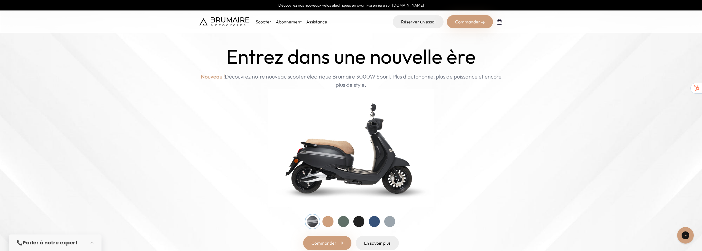
click at [502, 65] on div "Entrez dans une nouvelle ère Nouveau ! Découvrez notre nouveau scooter électriq…" at bounding box center [350, 147] width 303 height 205
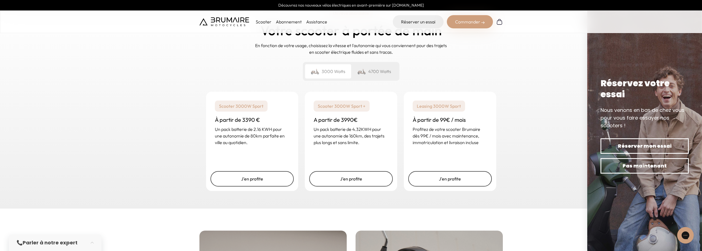
scroll to position [855, 0]
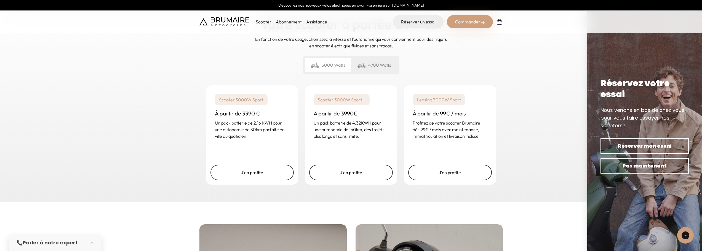
click at [545, 74] on div "Un rêve abordable Votre scooter à portée de main En fonction de votre usage, ch…" at bounding box center [351, 100] width 702 height 206
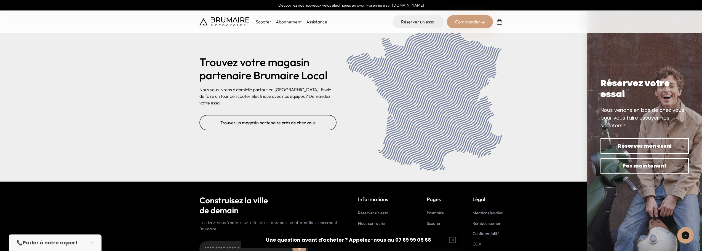
scroll to position [2305, 0]
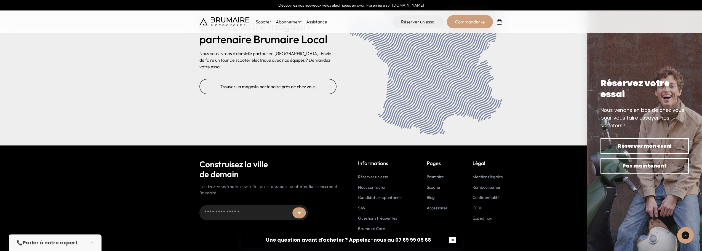
click at [451, 241] on button "button" at bounding box center [453, 240] width 18 height 18
click at [95, 244] on button "button" at bounding box center [93, 243] width 15 height 12
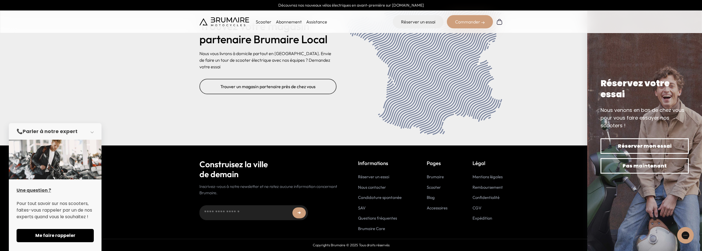
click at [90, 131] on button "button" at bounding box center [93, 132] width 15 height 12
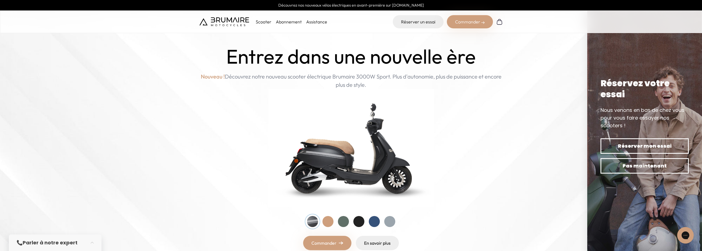
scroll to position [55, 0]
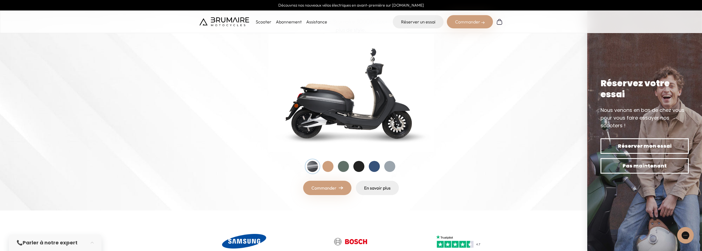
click at [329, 168] on div at bounding box center [328, 166] width 11 height 11
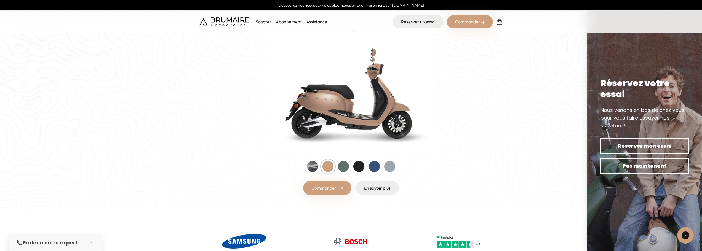
click at [343, 165] on div at bounding box center [343, 166] width 11 height 11
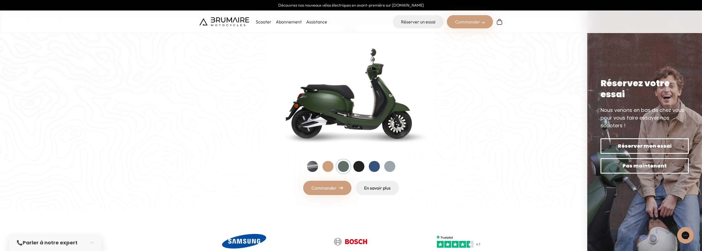
click at [353, 165] on div at bounding box center [351, 166] width 88 height 11
click at [359, 166] on div at bounding box center [358, 166] width 11 height 11
click at [376, 166] on div at bounding box center [374, 166] width 11 height 11
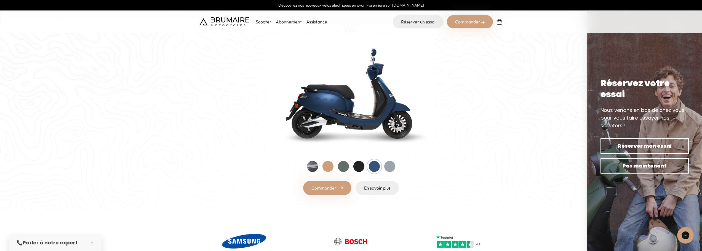
click at [390, 167] on div at bounding box center [389, 166] width 11 height 11
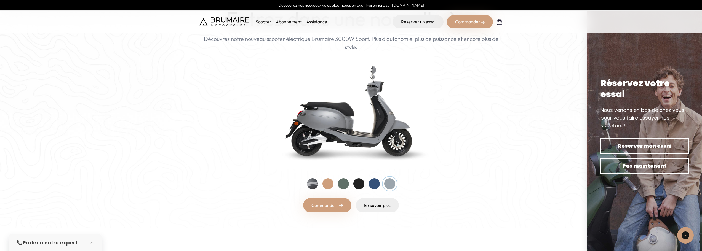
scroll to position [0, 0]
